Goal: Entertainment & Leisure: Consume media (video, audio)

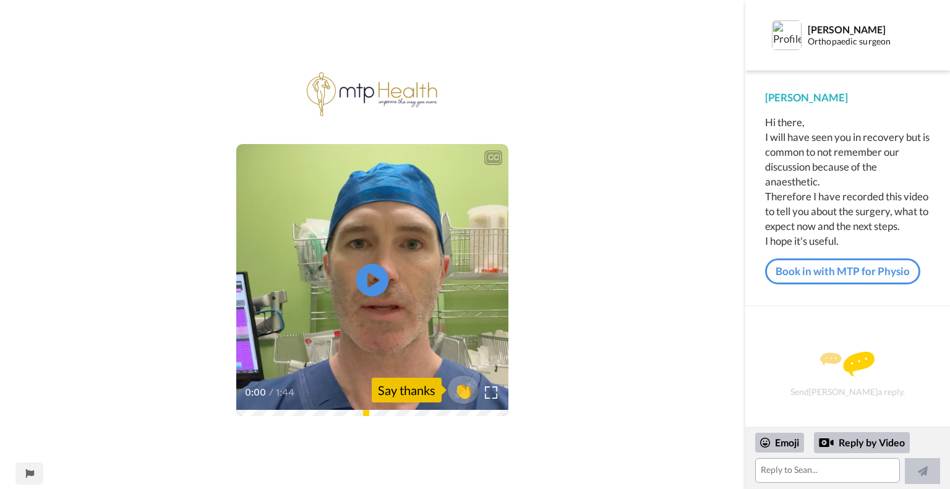
click at [373, 279] on icon "Play/Pause" at bounding box center [372, 280] width 33 height 59
click at [374, 280] on icon "Play/Pause" at bounding box center [372, 280] width 33 height 59
click at [465, 395] on span "👏" at bounding box center [463, 390] width 39 height 25
click at [376, 280] on icon "Play/Pause" at bounding box center [372, 280] width 33 height 59
